Goal: Information Seeking & Learning: Learn about a topic

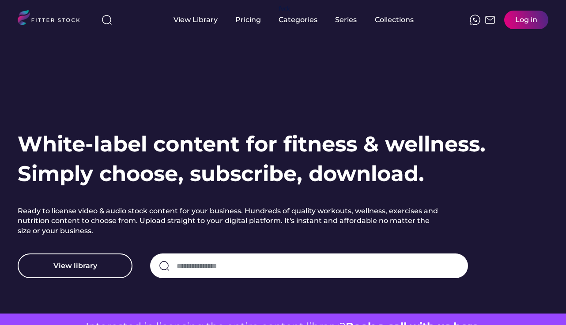
click at [204, 264] on input "input" at bounding box center [318, 265] width 282 height 19
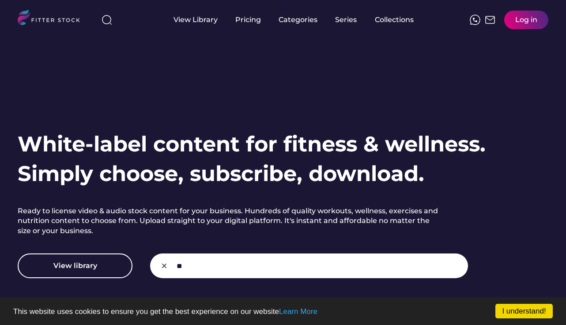
type input "***"
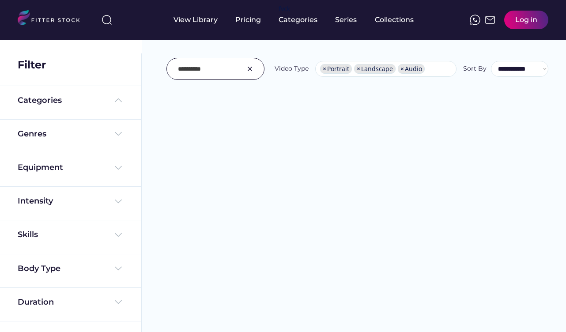
select select "**********"
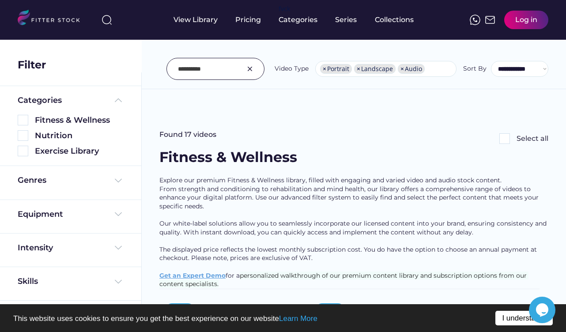
click at [516, 319] on link "I understand!" at bounding box center [523, 318] width 57 height 15
